Goal: Communication & Community: Answer question/provide support

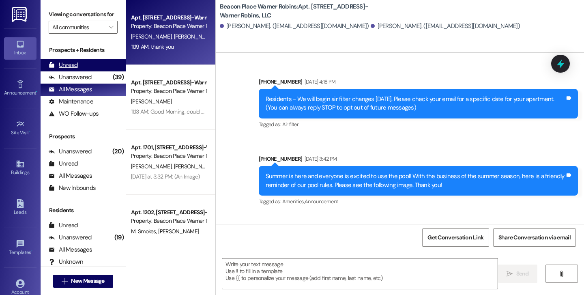
scroll to position [9342, 0]
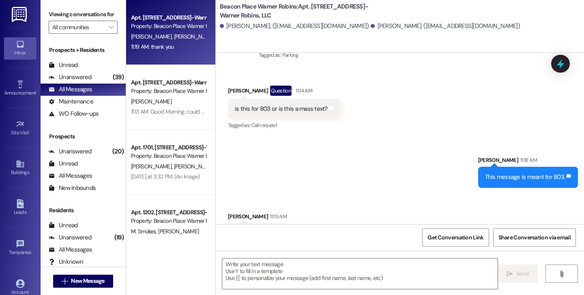
click at [21, 56] on div "Inbox" at bounding box center [20, 53] width 41 height 8
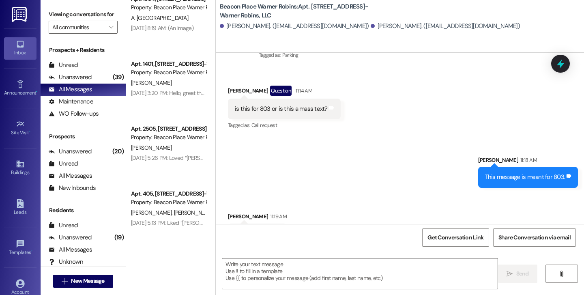
scroll to position [428, 0]
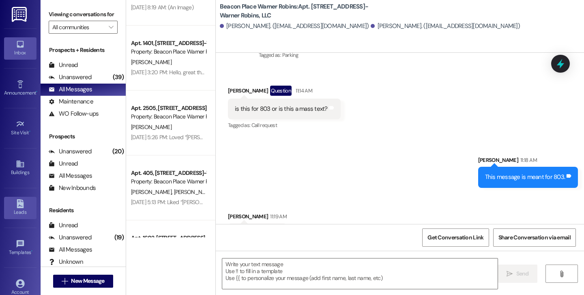
click at [18, 200] on icon at bounding box center [20, 203] width 7 height 9
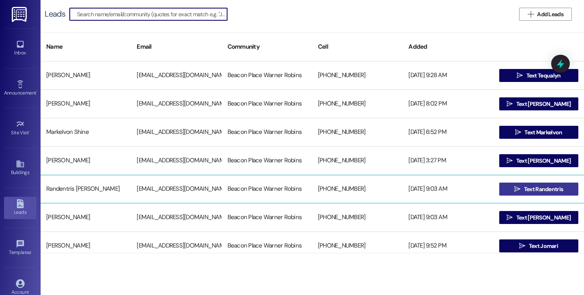
click at [543, 189] on span "Text Randentris" at bounding box center [543, 189] width 39 height 9
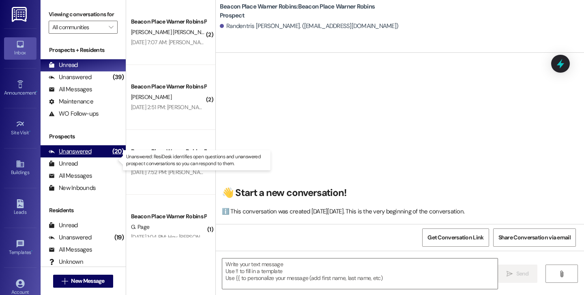
click at [81, 156] on div "Unanswered" at bounding box center [70, 151] width 43 height 9
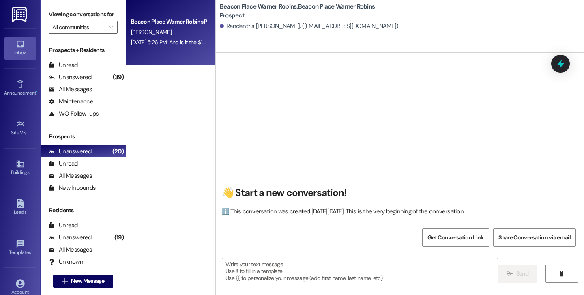
click at [157, 27] on div "[PERSON_NAME]" at bounding box center [168, 32] width 77 height 10
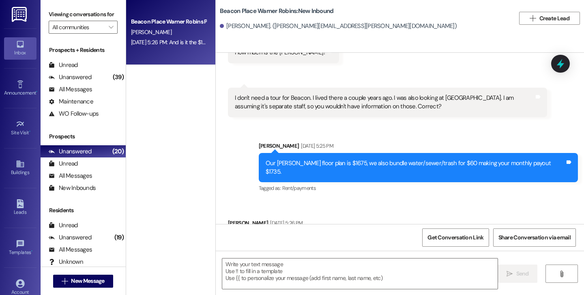
scroll to position [509, 0]
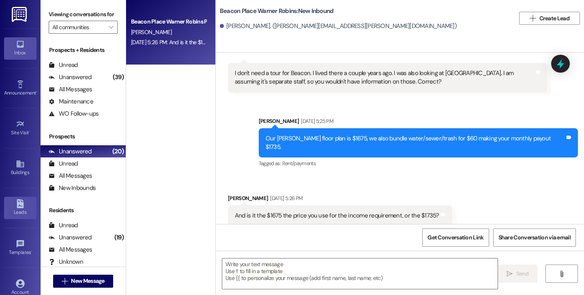
click at [17, 208] on icon at bounding box center [20, 203] width 7 height 9
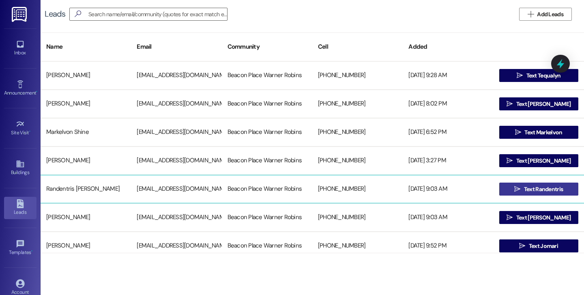
click at [526, 188] on span "Text Randentris" at bounding box center [543, 189] width 39 height 9
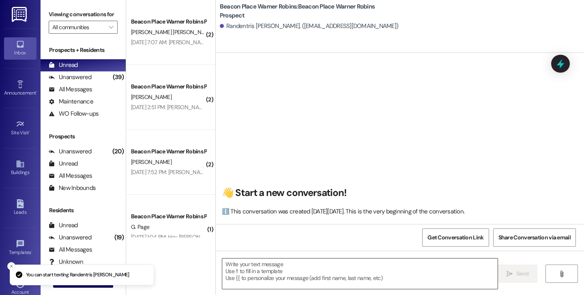
click at [304, 266] on textarea at bounding box center [359, 273] width 275 height 30
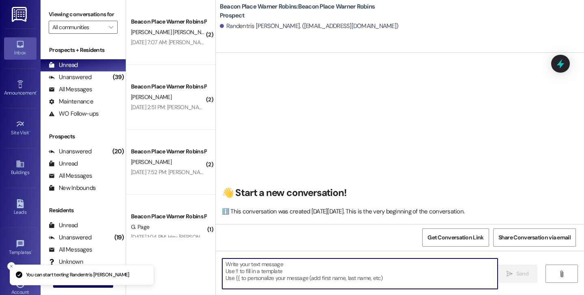
paste textarea "Lorem Ipsumd! ☀️ S amet con’ad elitse d eiusm temp! Inc utl etdol magnaaliqu en…"
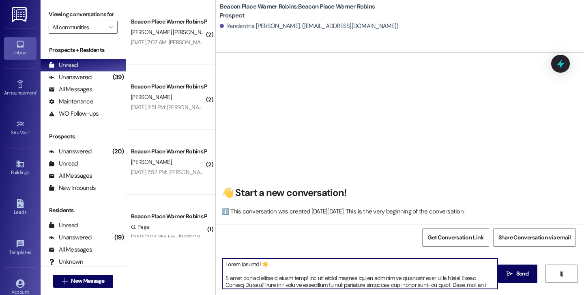
click at [243, 263] on textarea at bounding box center [359, 273] width 275 height 30
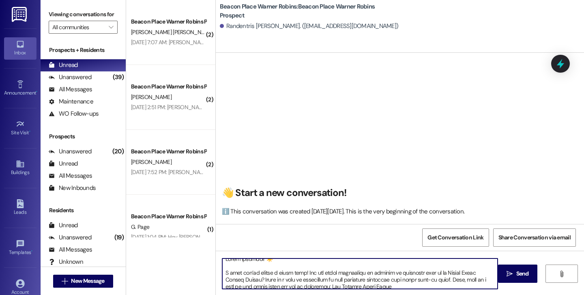
scroll to position [7, 0]
type textarea "Lorem Ipsumdol! ☀️ S amet con’ad elitse d eiusm temp! Inc utl etdol magnaaliqu …"
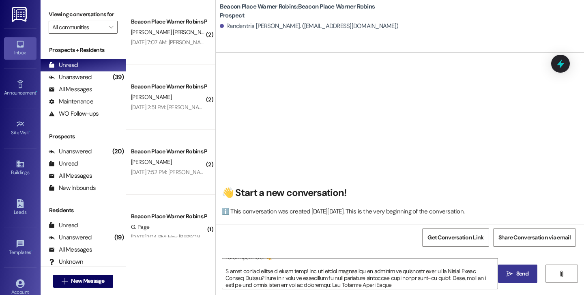
click at [522, 276] on span "Send" at bounding box center [522, 273] width 13 height 9
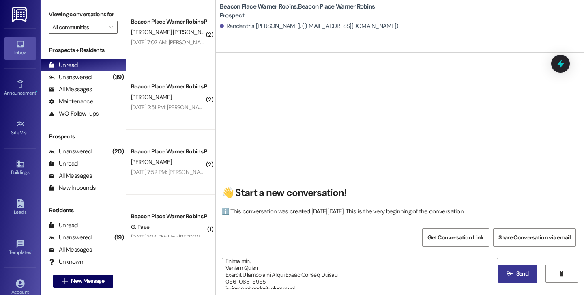
scroll to position [298, 0]
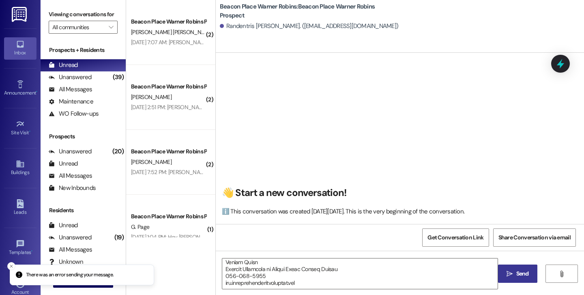
click at [516, 267] on button " Send" at bounding box center [517, 273] width 39 height 18
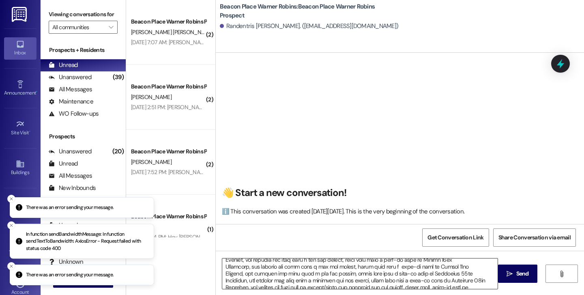
scroll to position [0, 0]
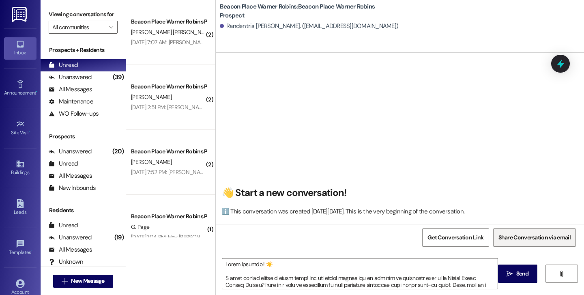
click at [544, 235] on span "Share Conversation via email" at bounding box center [534, 237] width 72 height 9
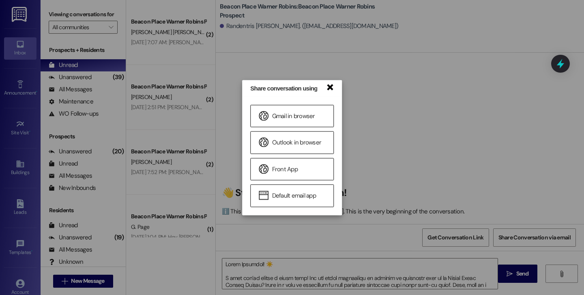
click at [331, 88] on link "×" at bounding box center [329, 86] width 8 height 9
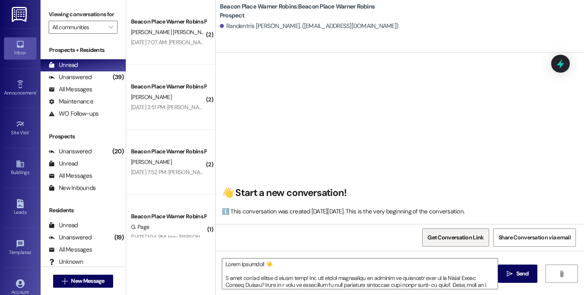
click at [466, 239] on span "Get Conversation Link" at bounding box center [455, 237] width 56 height 9
click at [465, 239] on span "Get Conversation Link" at bounding box center [455, 237] width 56 height 9
click at [471, 133] on div "👋 Start a new conversation! ℹ️ This conversation was created [DATE][DATE]. This…" at bounding box center [400, 141] width 368 height 165
click at [455, 235] on span "Get Conversation Link" at bounding box center [455, 237] width 56 height 9
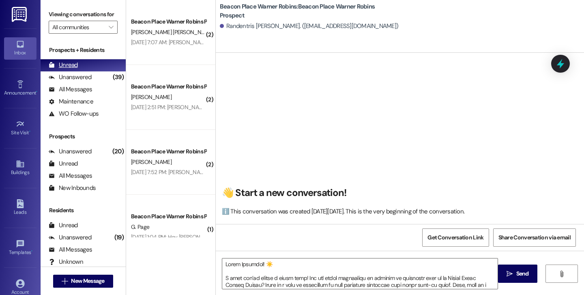
click at [82, 71] on div "Unread (0)" at bounding box center [83, 65] width 85 height 12
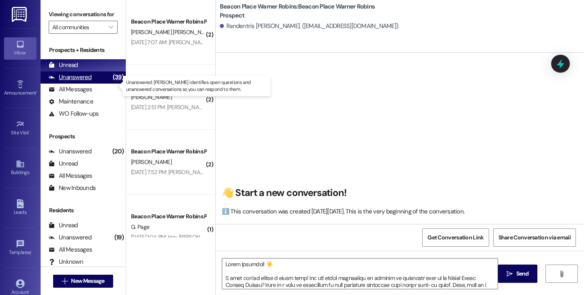
click at [82, 81] on div "Unanswered" at bounding box center [70, 77] width 43 height 9
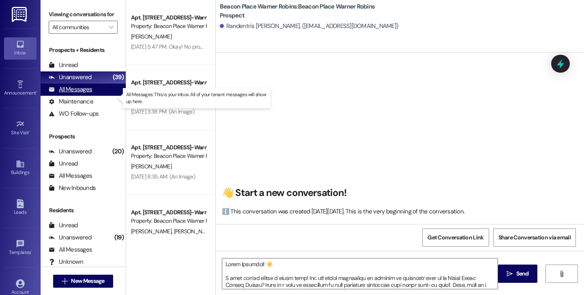
click at [86, 94] on div "All Messages" at bounding box center [70, 89] width 43 height 9
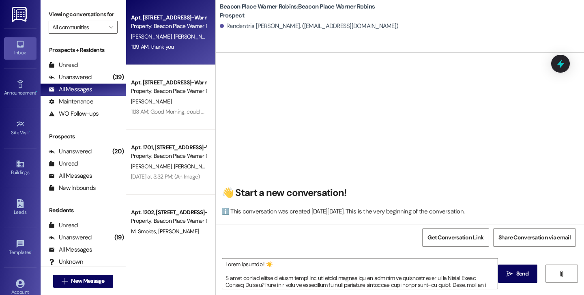
click at [147, 48] on div "11:19 AM: thank you 11:19 AM: thank you" at bounding box center [152, 46] width 43 height 7
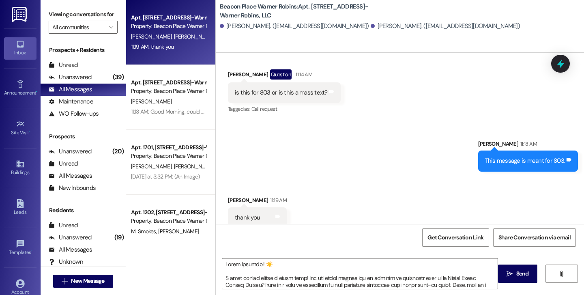
scroll to position [9359, 0]
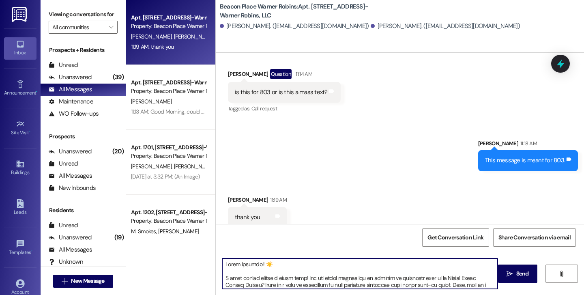
click at [260, 272] on textarea at bounding box center [359, 273] width 275 height 30
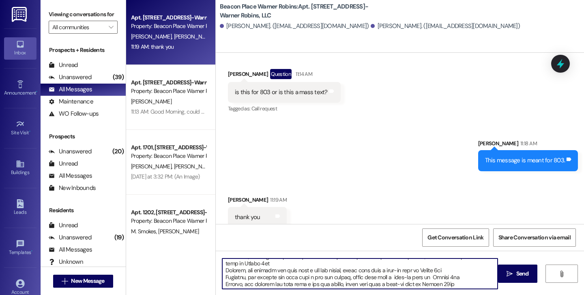
scroll to position [298, 0]
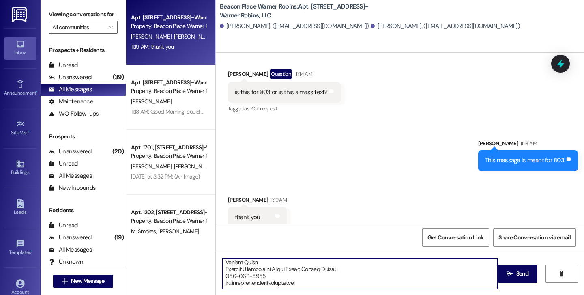
drag, startPoint x: 220, startPoint y: 263, endPoint x: 358, endPoint y: 319, distance: 148.2
click at [358, 294] on html "Inbox Go to Inbox Announcement • Send A Text Announcement Site Visit • Go to Si…" at bounding box center [292, 147] width 584 height 295
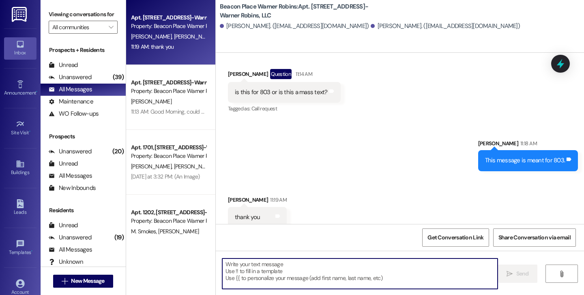
scroll to position [0, 0]
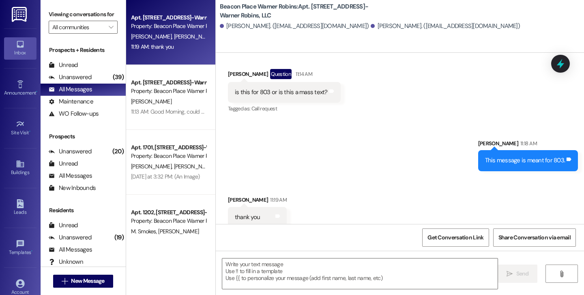
click at [21, 52] on div "Inbox" at bounding box center [20, 53] width 41 height 8
click at [19, 89] on div "Announcement •" at bounding box center [20, 93] width 41 height 8
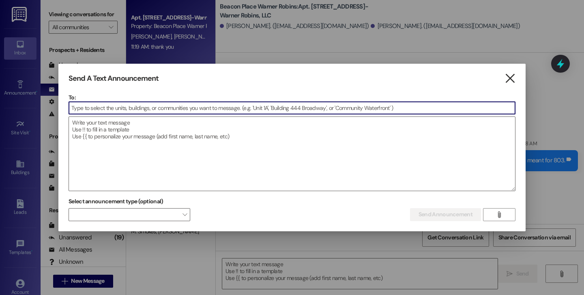
click at [510, 78] on icon "" at bounding box center [509, 78] width 11 height 9
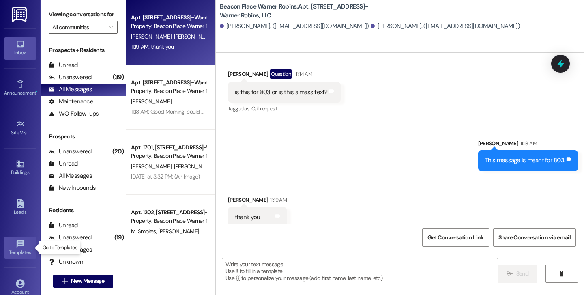
click at [20, 252] on div "Templates •" at bounding box center [20, 252] width 41 height 8
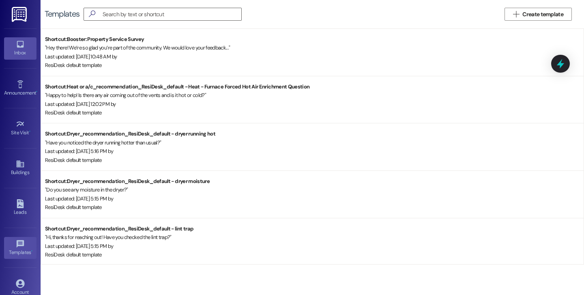
click at [25, 48] on link "Inbox" at bounding box center [20, 48] width 32 height 22
